Goal: Find specific page/section: Find specific page/section

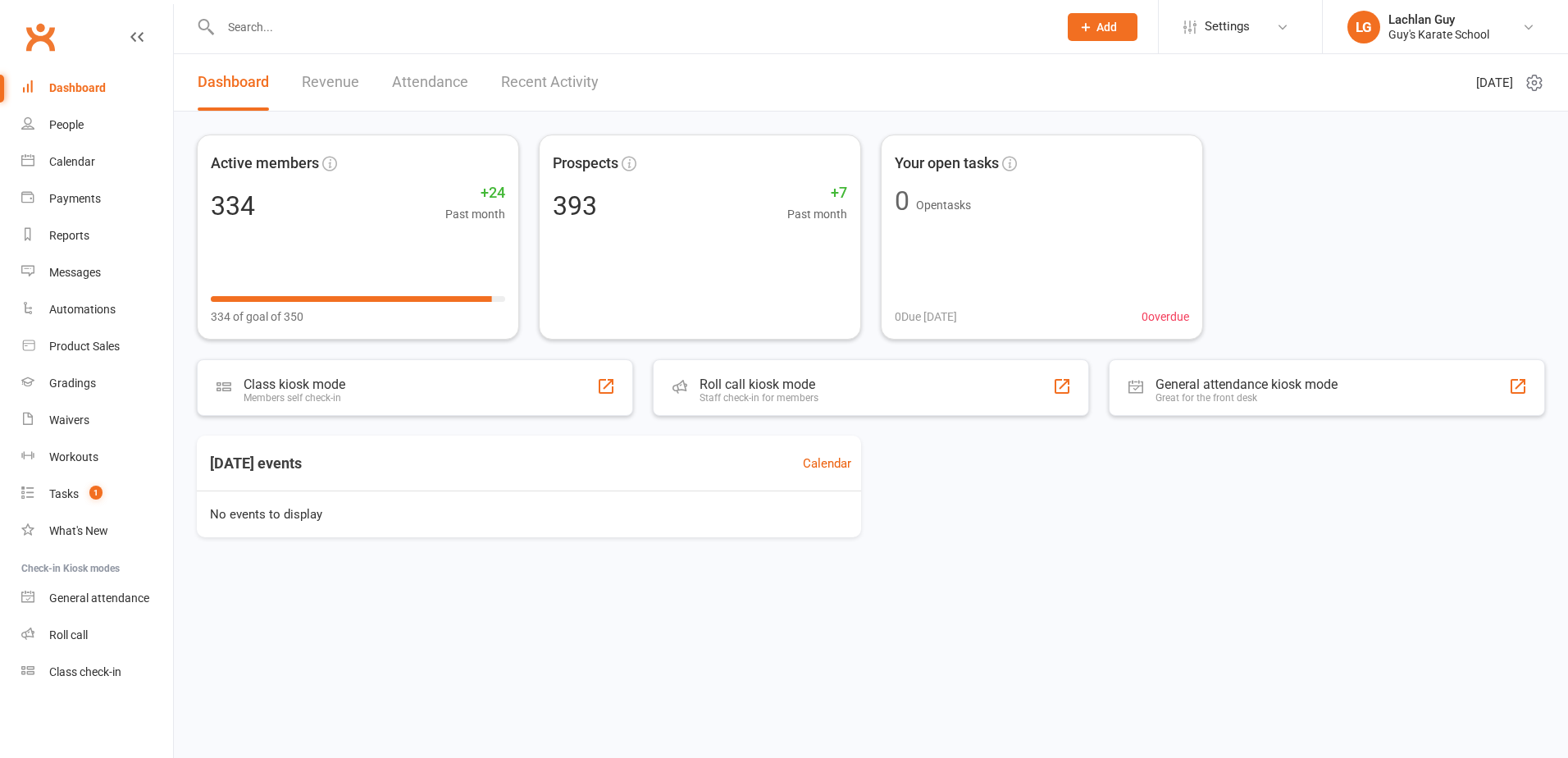
click at [969, 29] on input "text" at bounding box center [631, 27] width 831 height 23
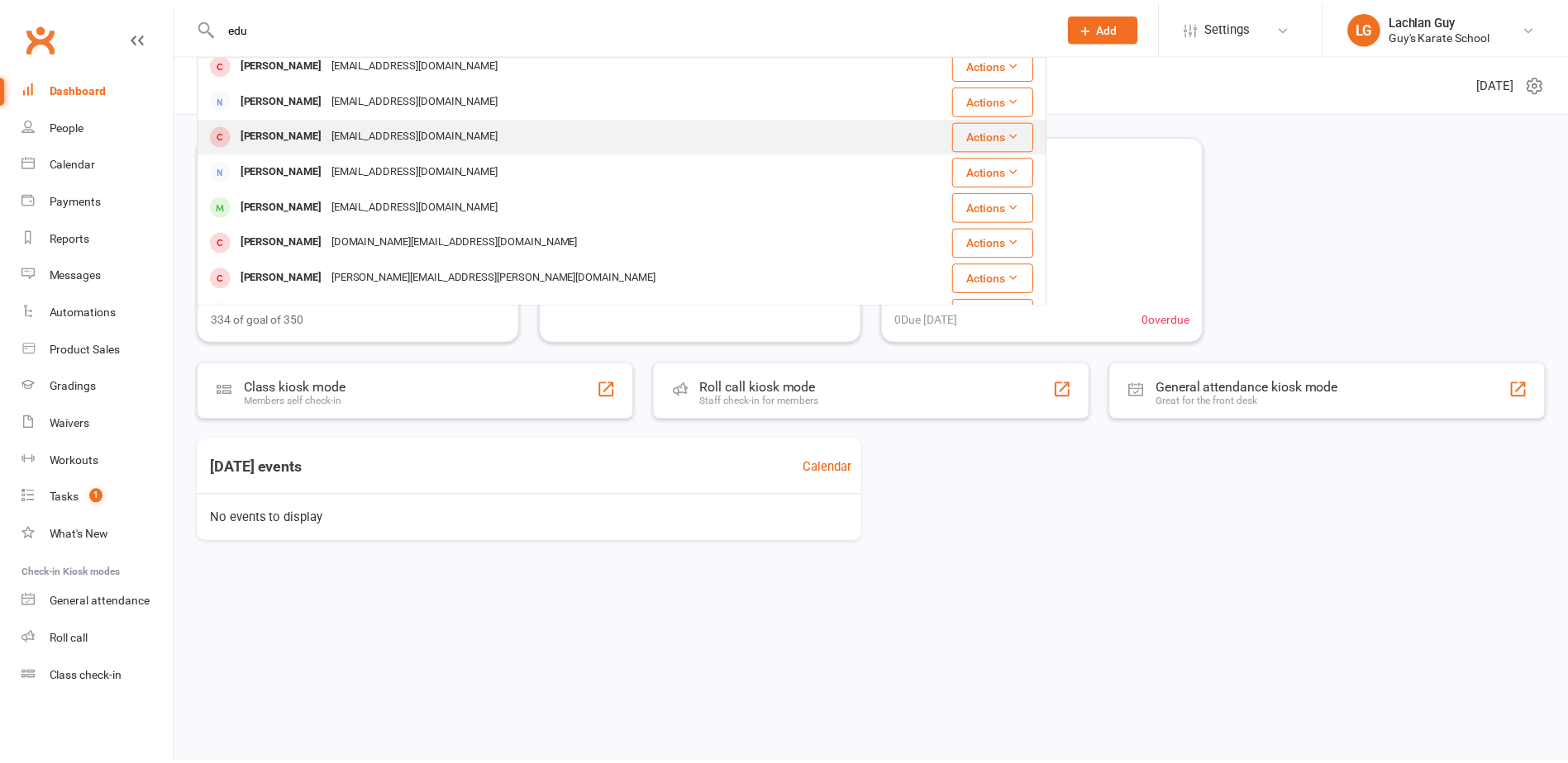
scroll to position [248, 0]
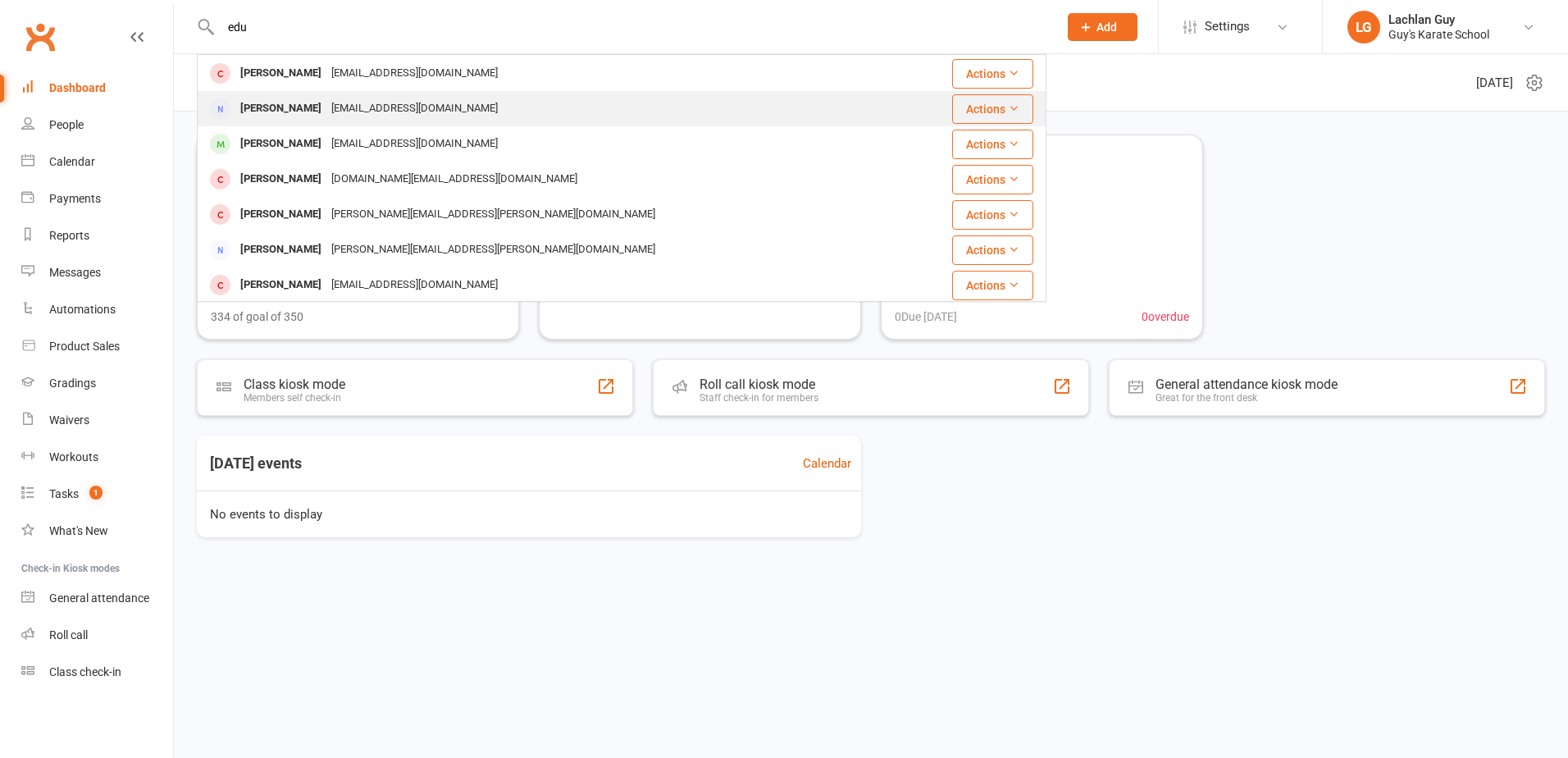
type input "edu"
click at [703, 124] on div "[PERSON_NAME] [PERSON_NAME][EMAIL_ADDRESS][DOMAIN_NAME]" at bounding box center [550, 109] width 705 height 34
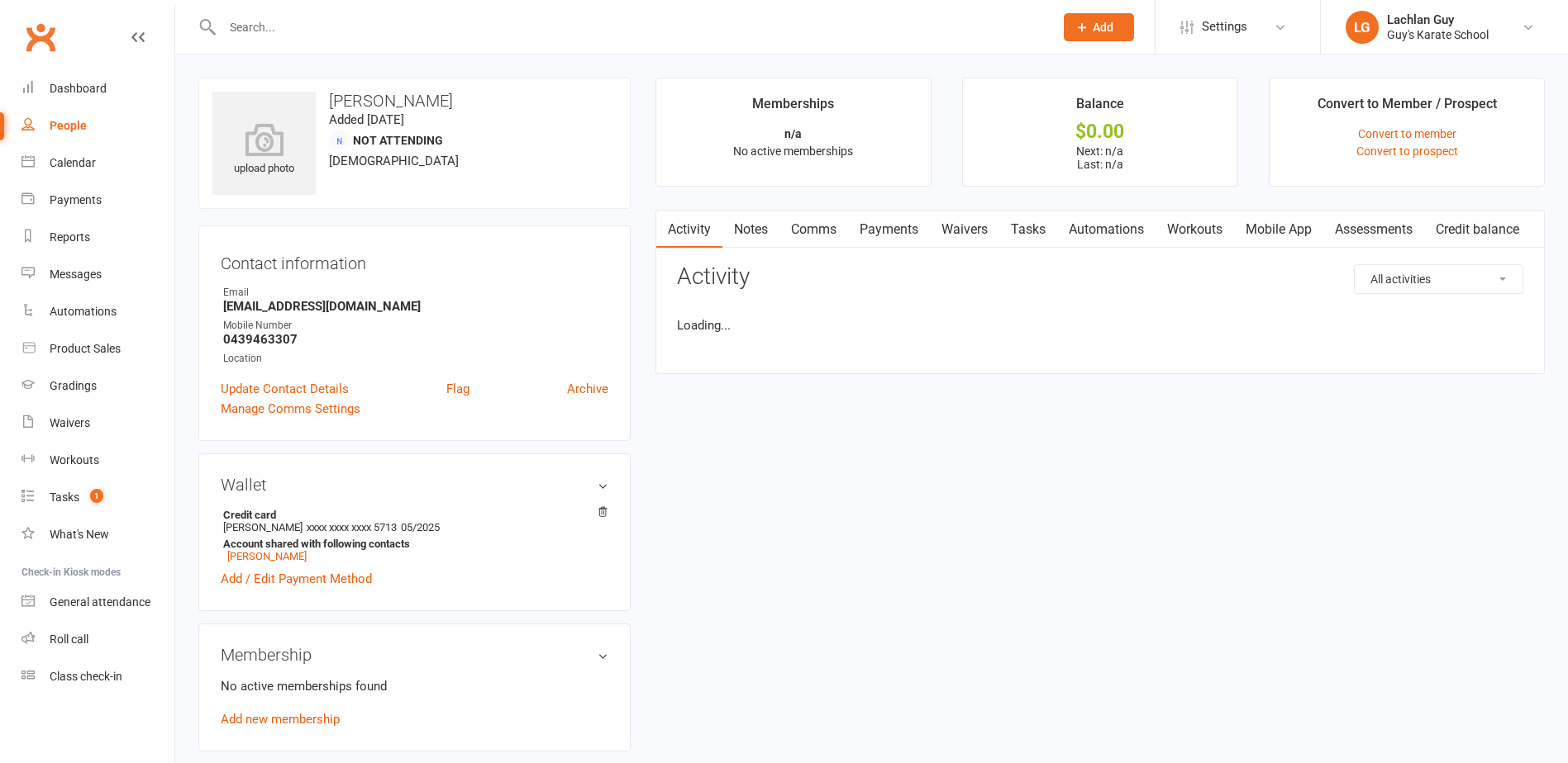
click at [314, 23] on input "text" at bounding box center [630, 27] width 825 height 23
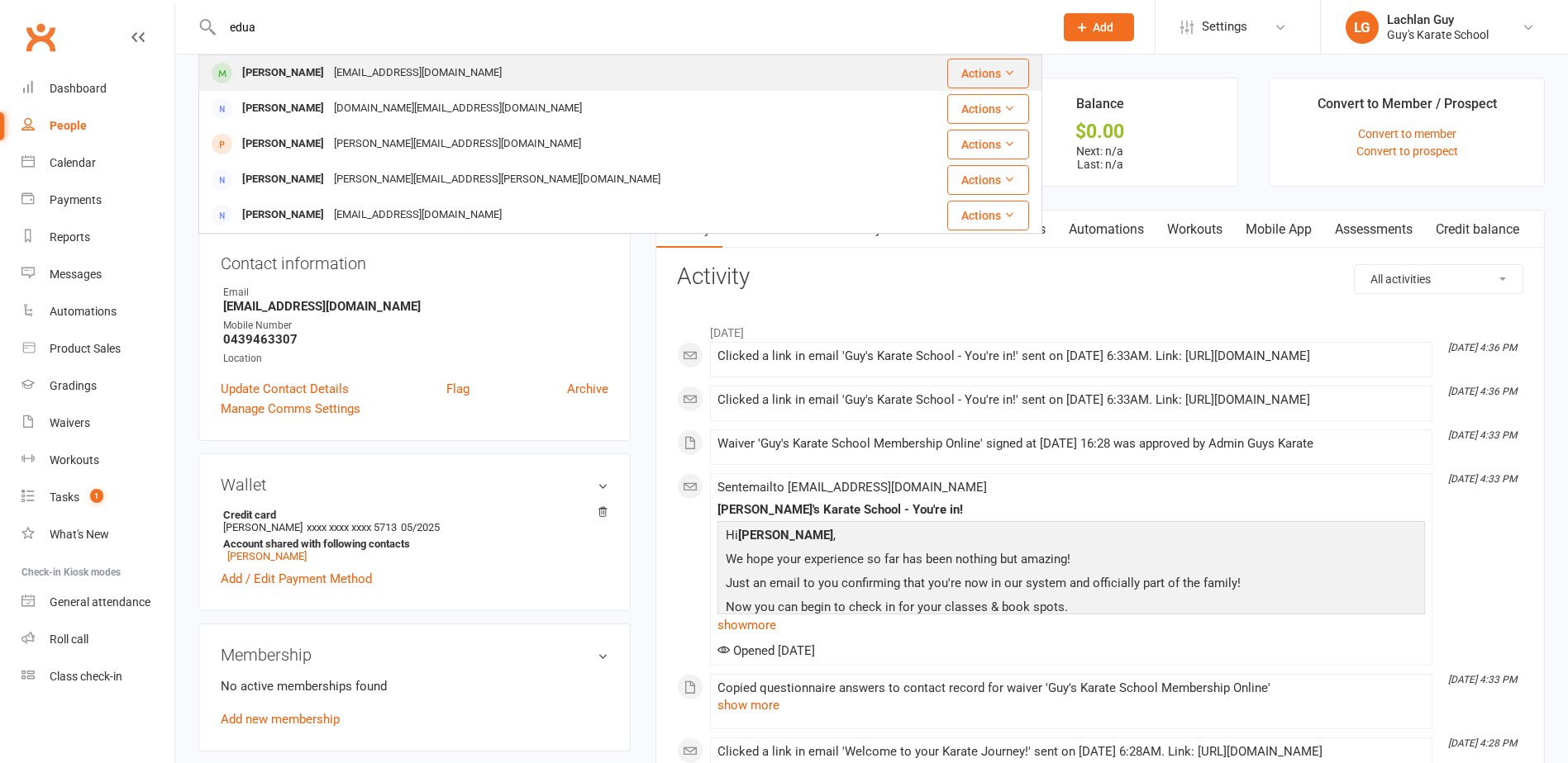
type input "edua"
click at [417, 74] on div "[EMAIL_ADDRESS][DOMAIN_NAME]" at bounding box center [418, 73] width 178 height 24
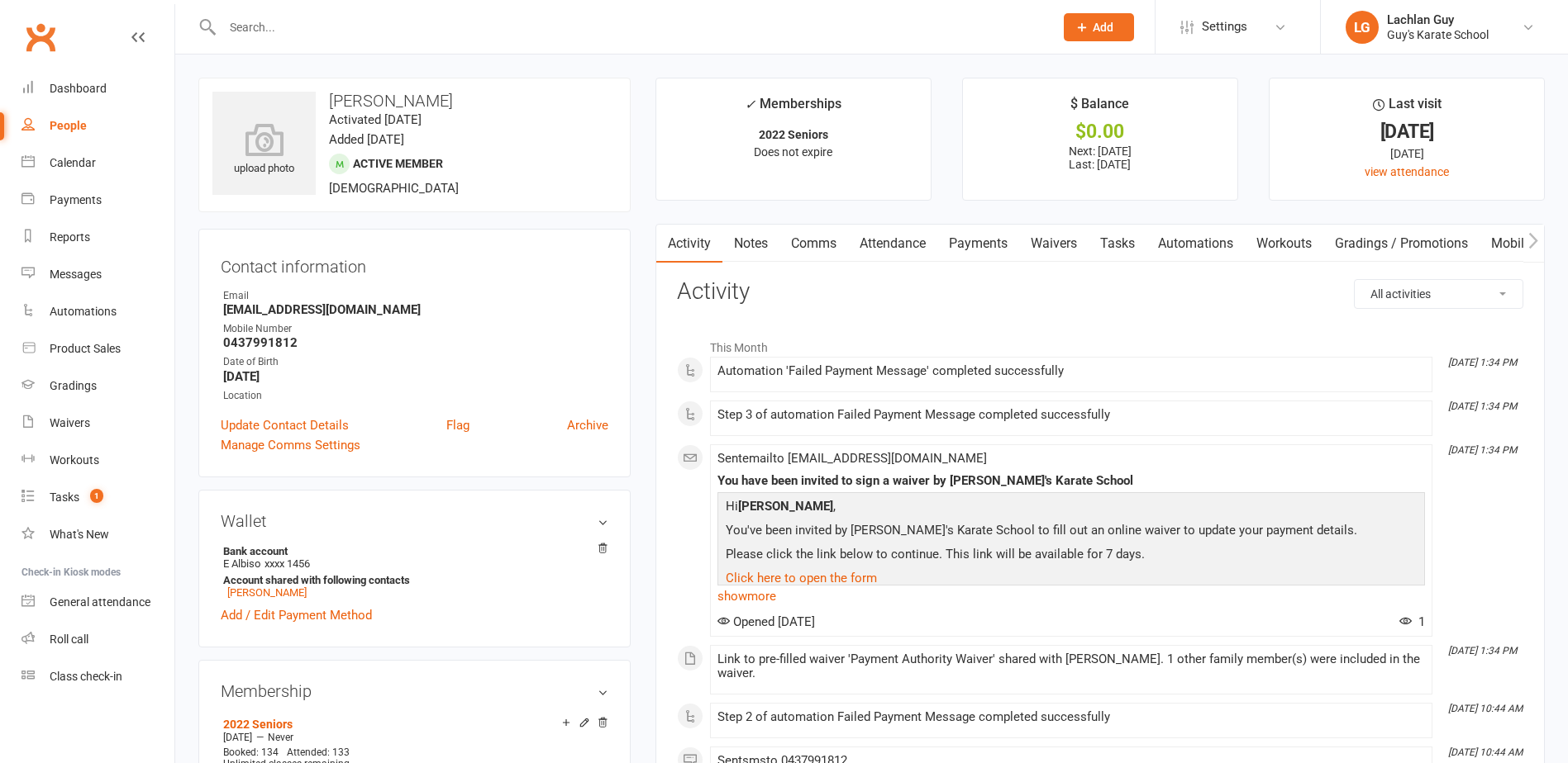
click at [985, 247] on link "Payments" at bounding box center [978, 243] width 82 height 38
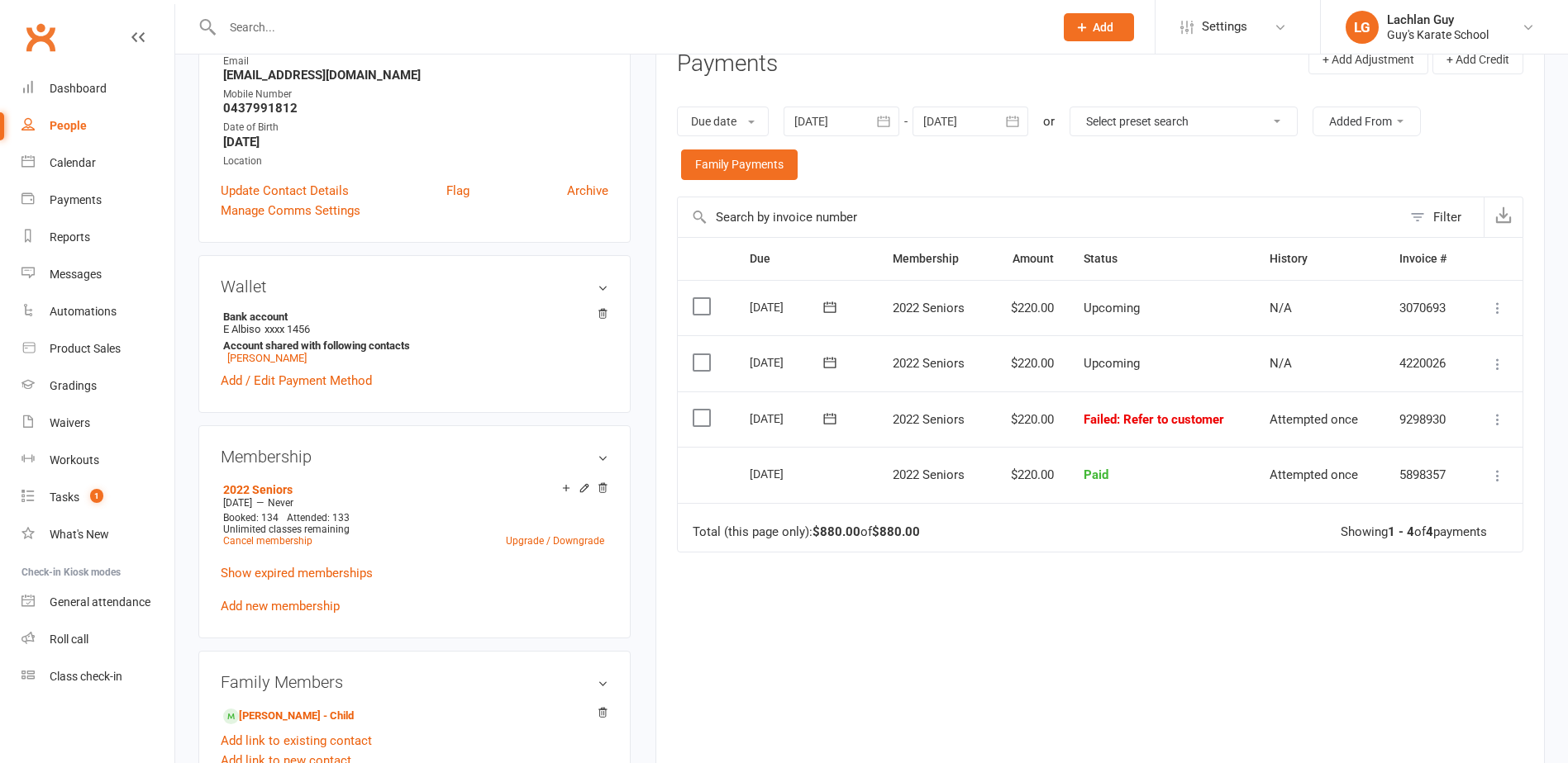
scroll to position [248, 0]
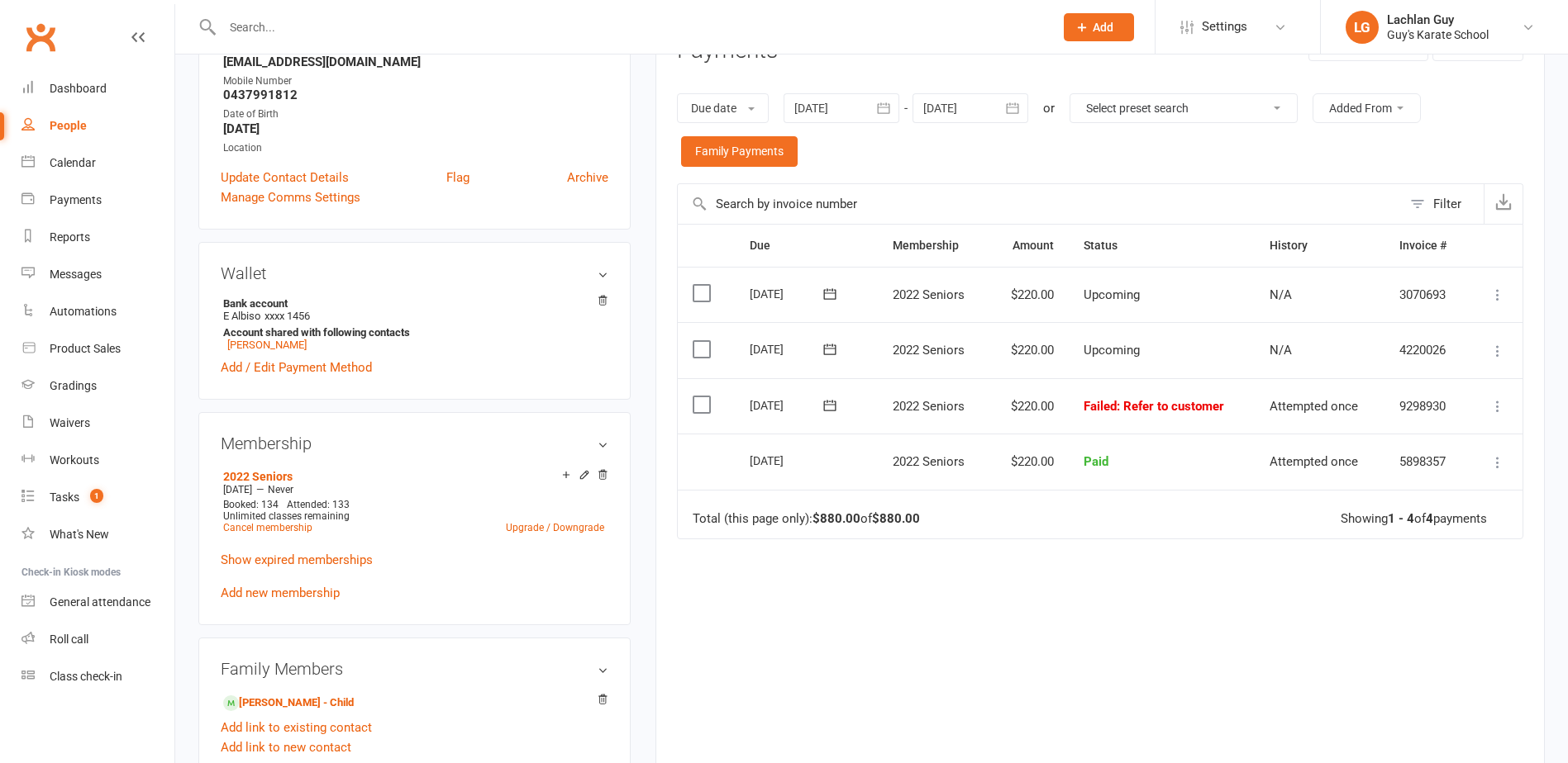
click at [831, 406] on icon at bounding box center [829, 405] width 17 height 17
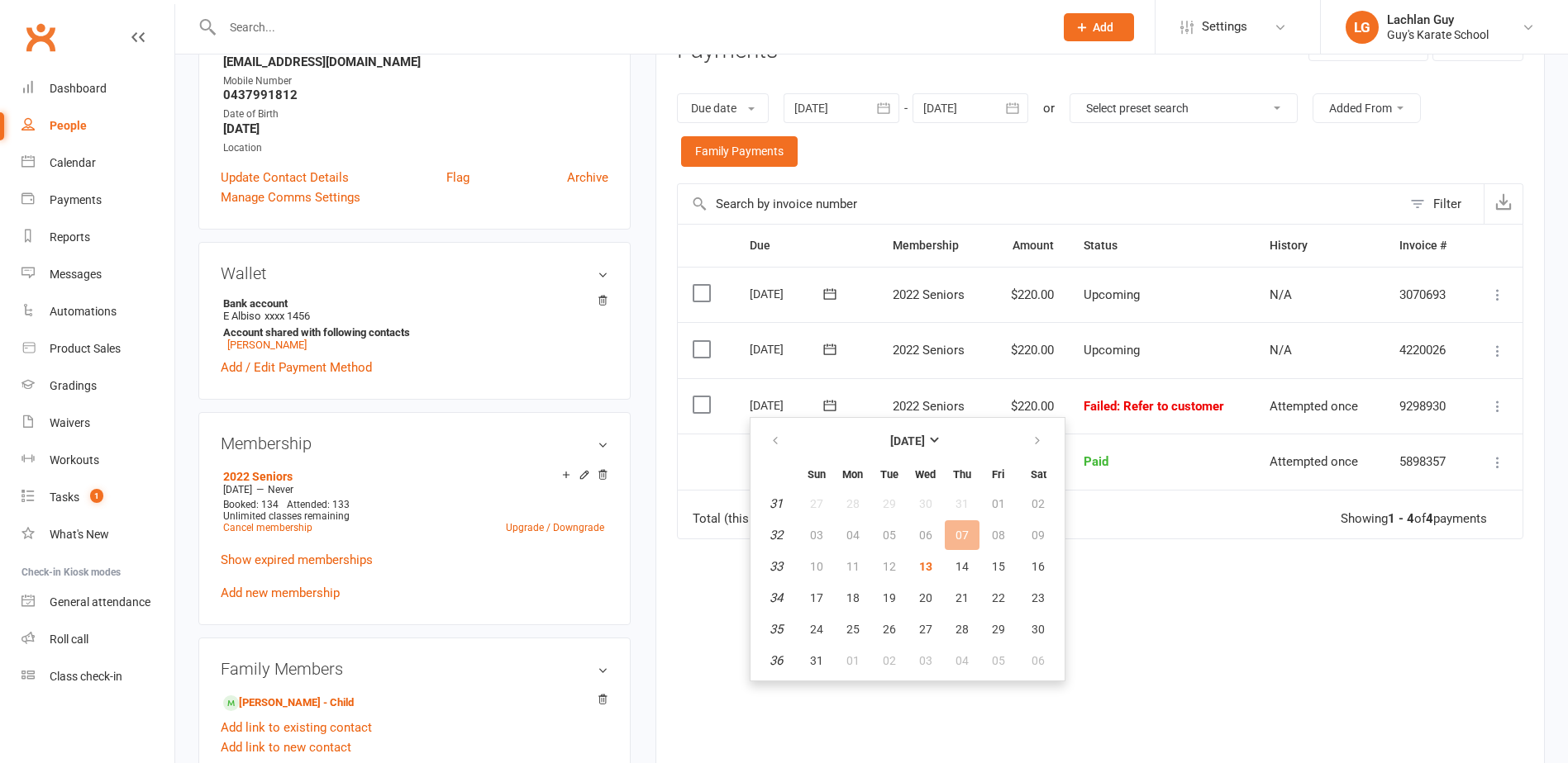
click at [1248, 595] on div "Due Contact Membership Amount Status History Invoice # Select this [DATE] [PERS…" at bounding box center [1099, 488] width 846 height 530
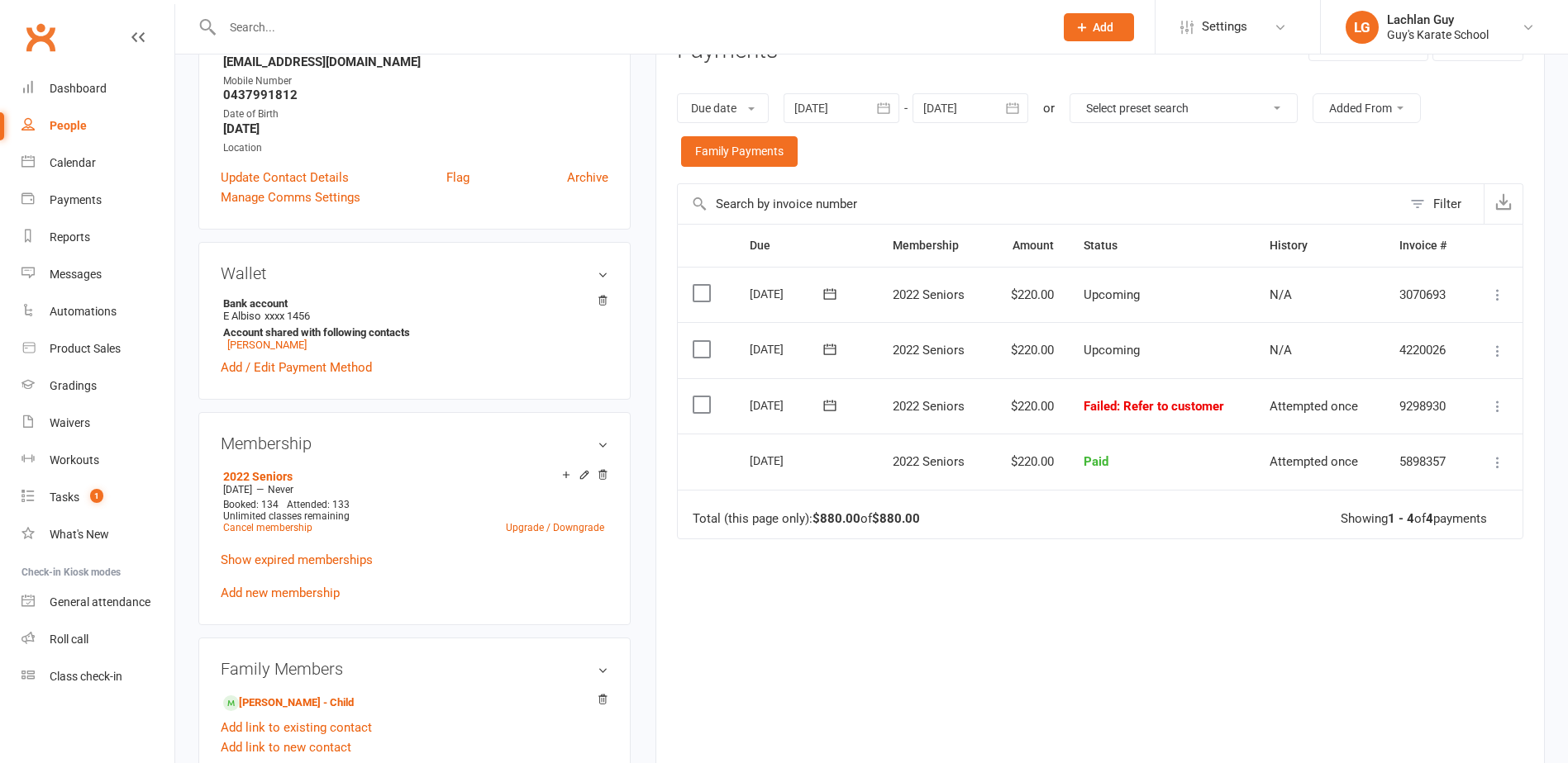
drag, startPoint x: 1327, startPoint y: 423, endPoint x: 1359, endPoint y: 427, distance: 32.2
drag, startPoint x: 1359, startPoint y: 427, endPoint x: 1139, endPoint y: 585, distance: 270.9
click at [1139, 585] on div "Due Contact Membership Amount Status History Invoice # Select this [DATE] [PERS…" at bounding box center [1099, 488] width 846 height 530
click at [831, 410] on icon at bounding box center [829, 405] width 13 height 11
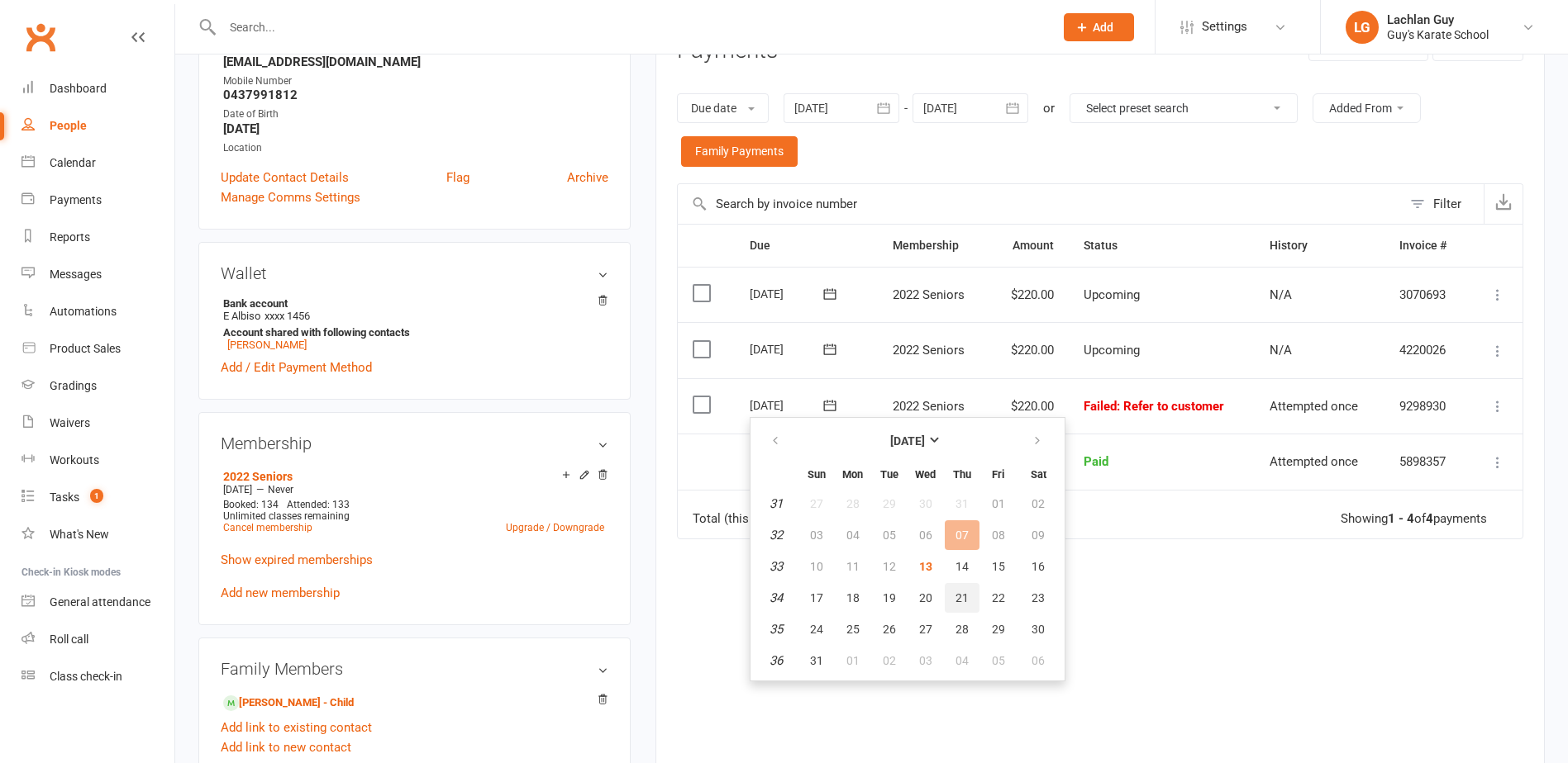
click at [955, 595] on span "21" at bounding box center [962, 598] width 14 height 14
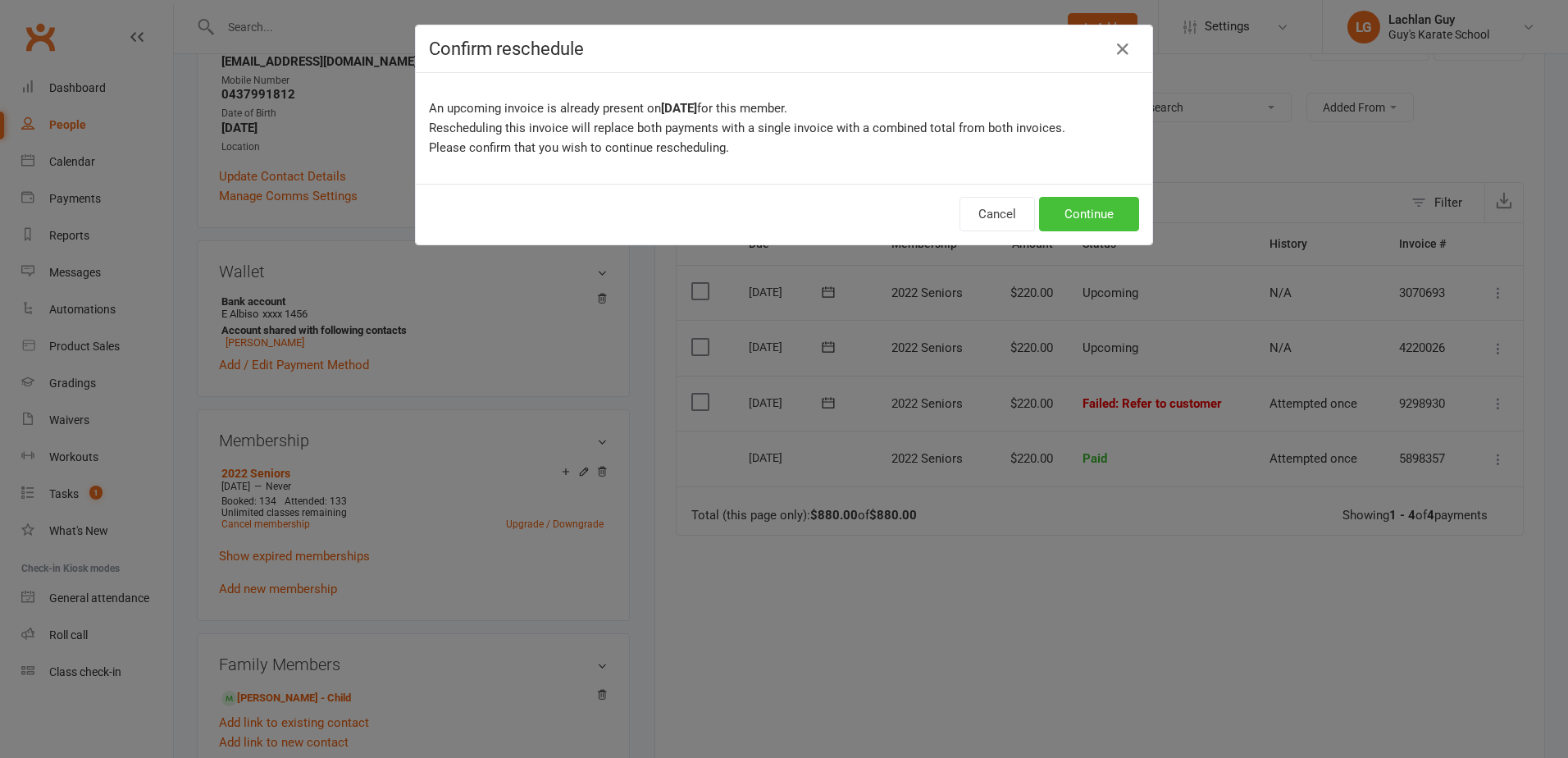
click at [1054, 211] on button "Continue" at bounding box center [1088, 214] width 100 height 35
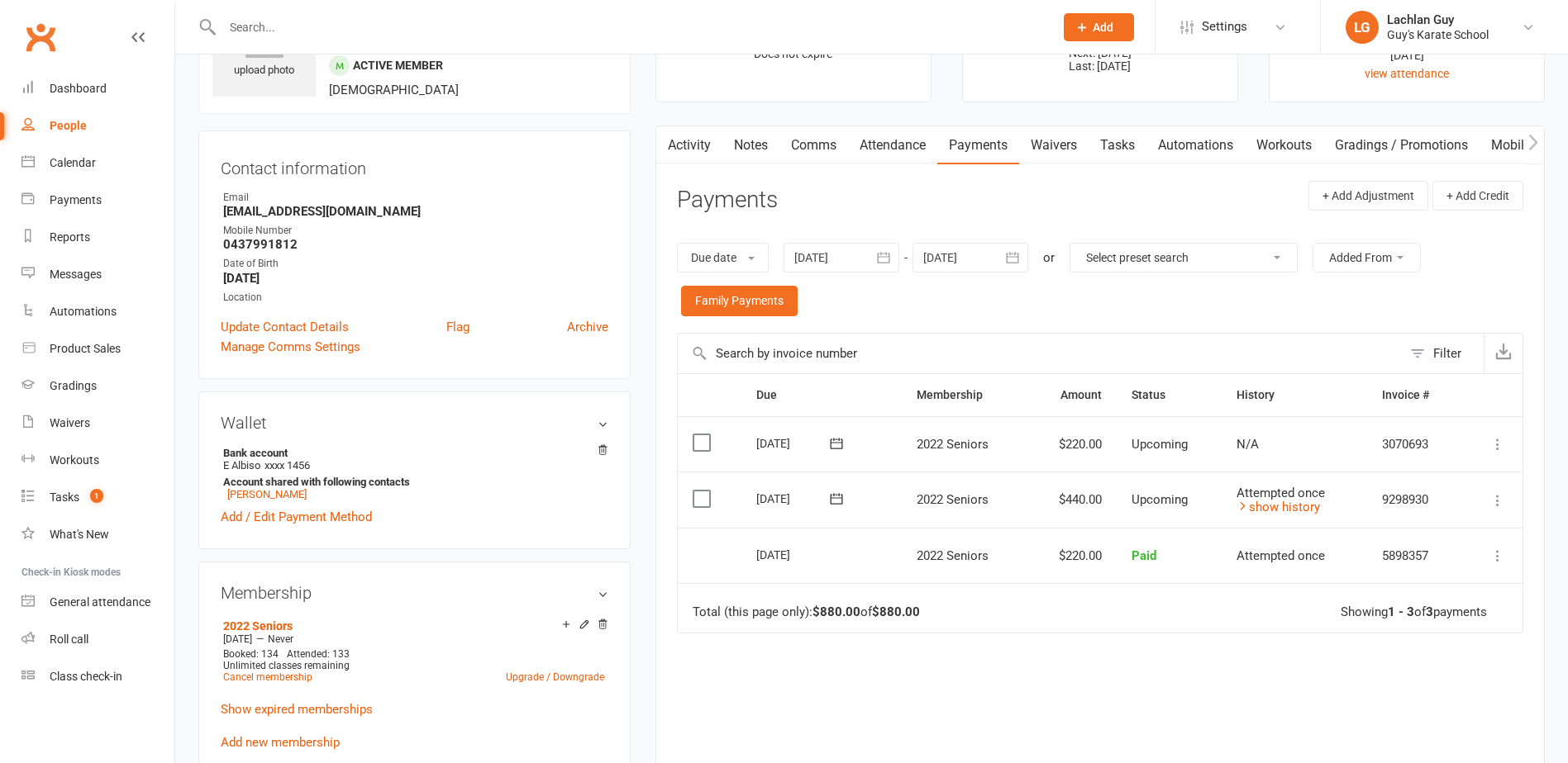
scroll to position [0, 0]
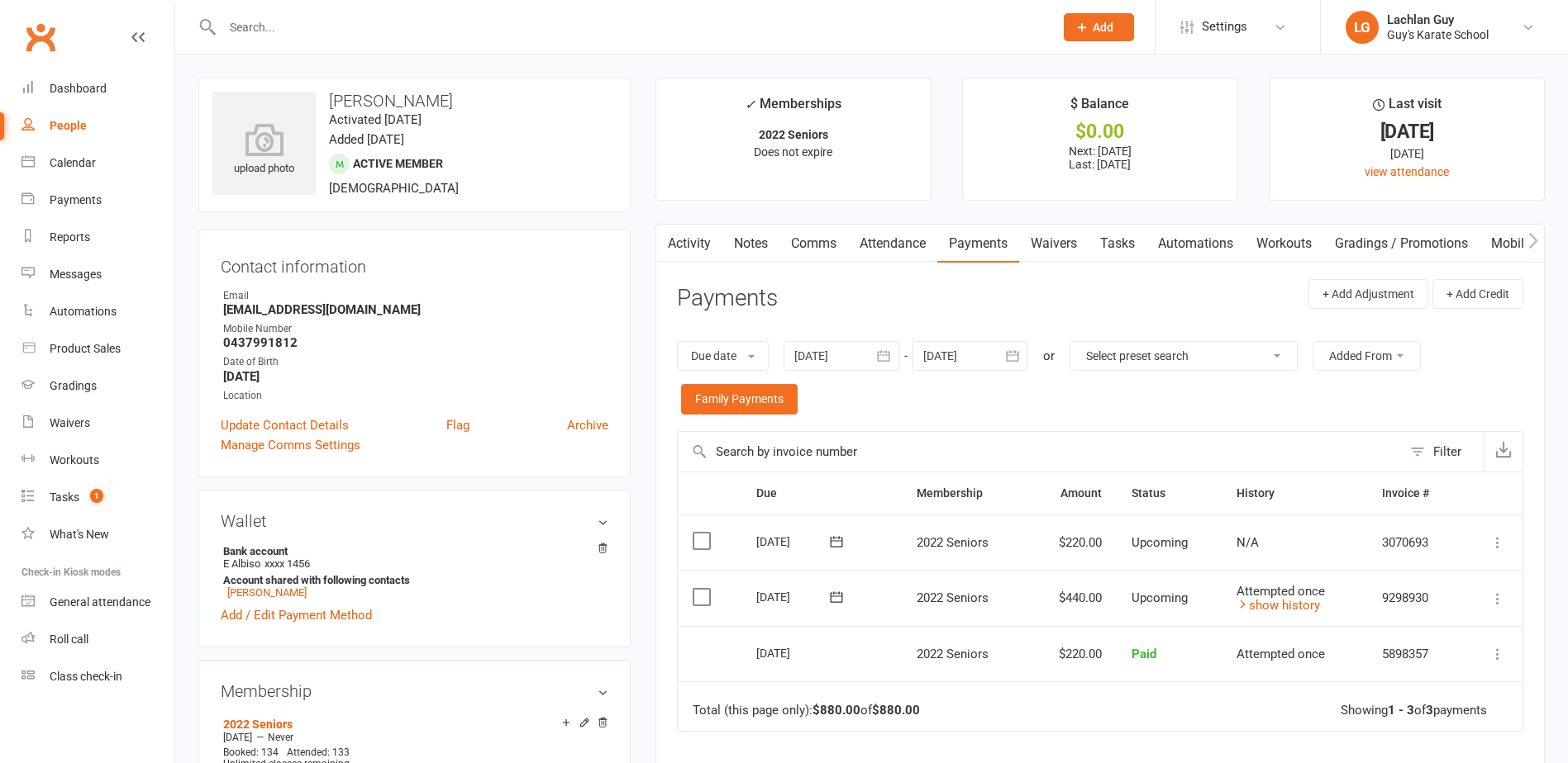
click at [394, 20] on input "text" at bounding box center [630, 27] width 825 height 23
type input "e"
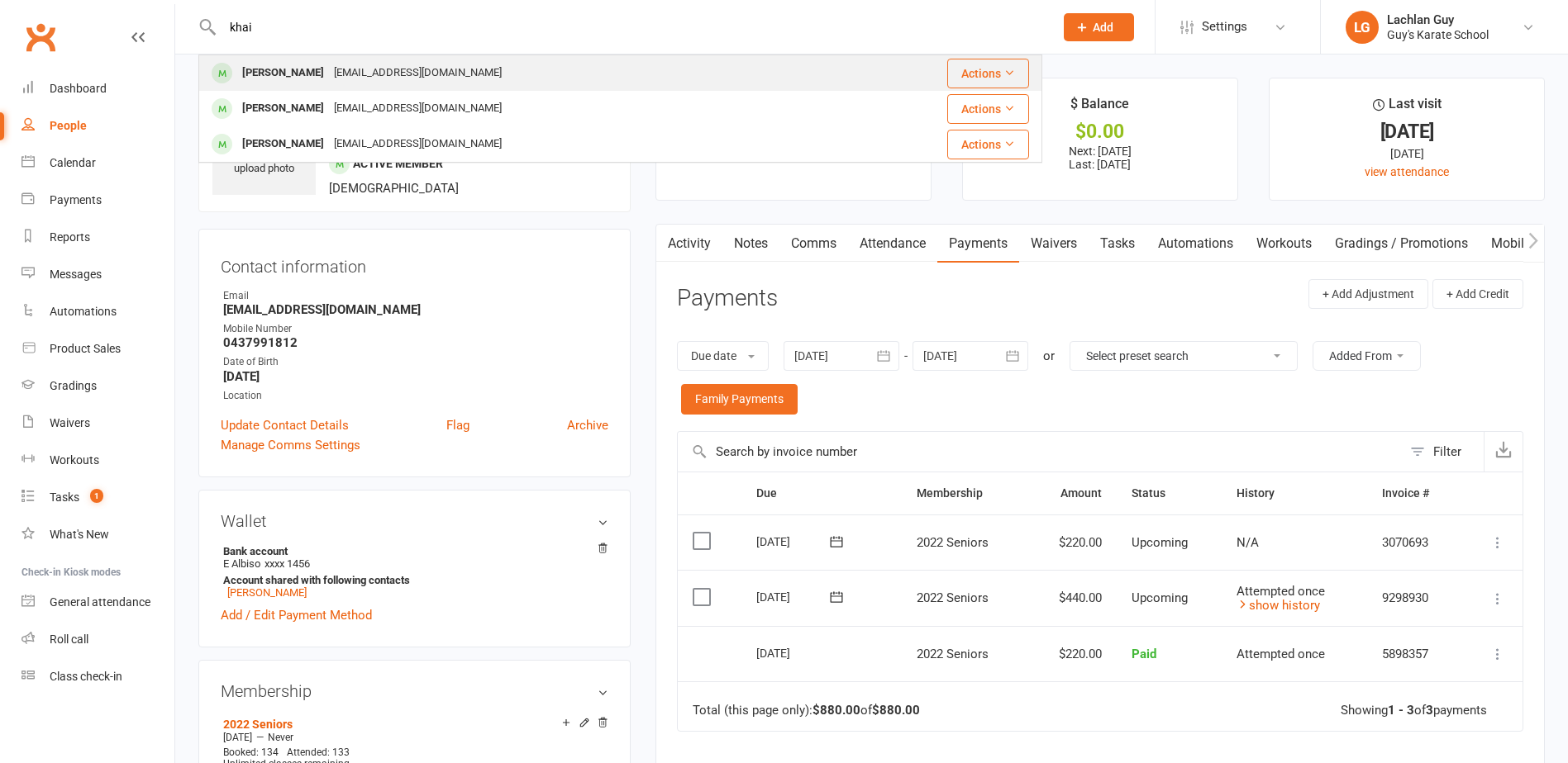
type input "khai"
click at [353, 72] on div "[EMAIL_ADDRESS][DOMAIN_NAME]" at bounding box center [418, 73] width 178 height 24
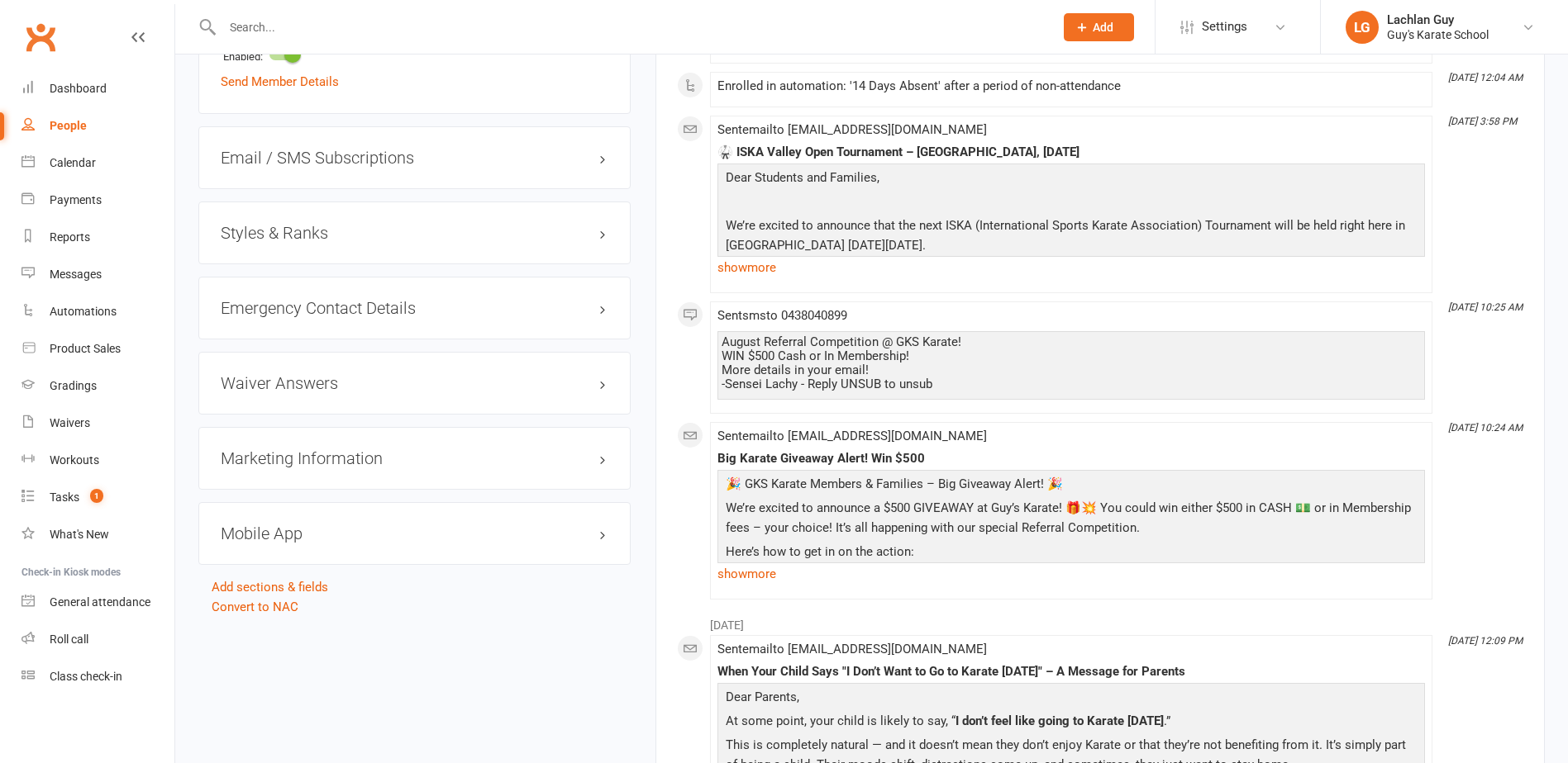
scroll to position [1239, 0]
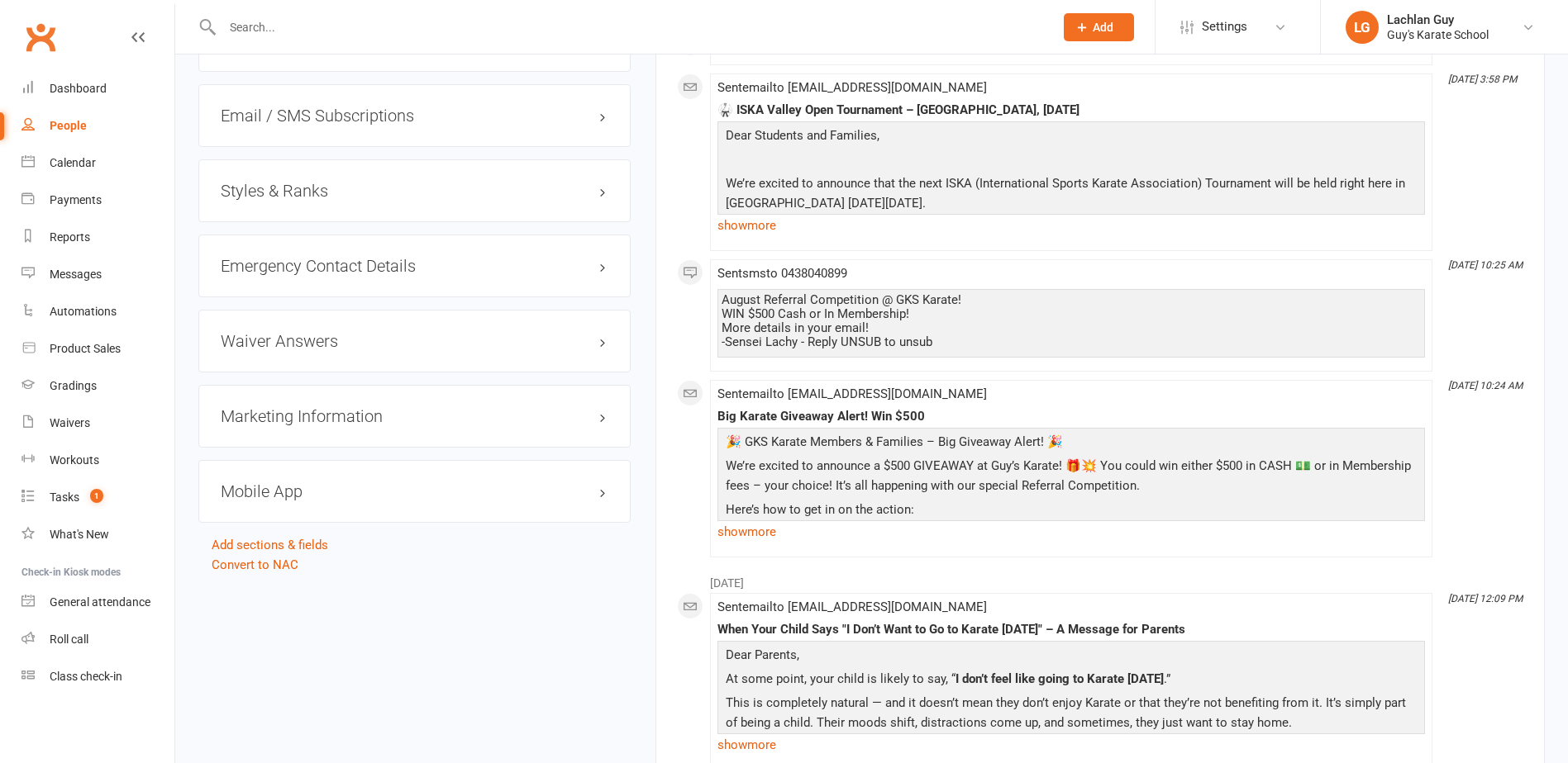
click at [404, 185] on h3 "Styles & Ranks" at bounding box center [414, 190] width 388 height 19
